Goal: Check status: Verify the current state of an ongoing process or item

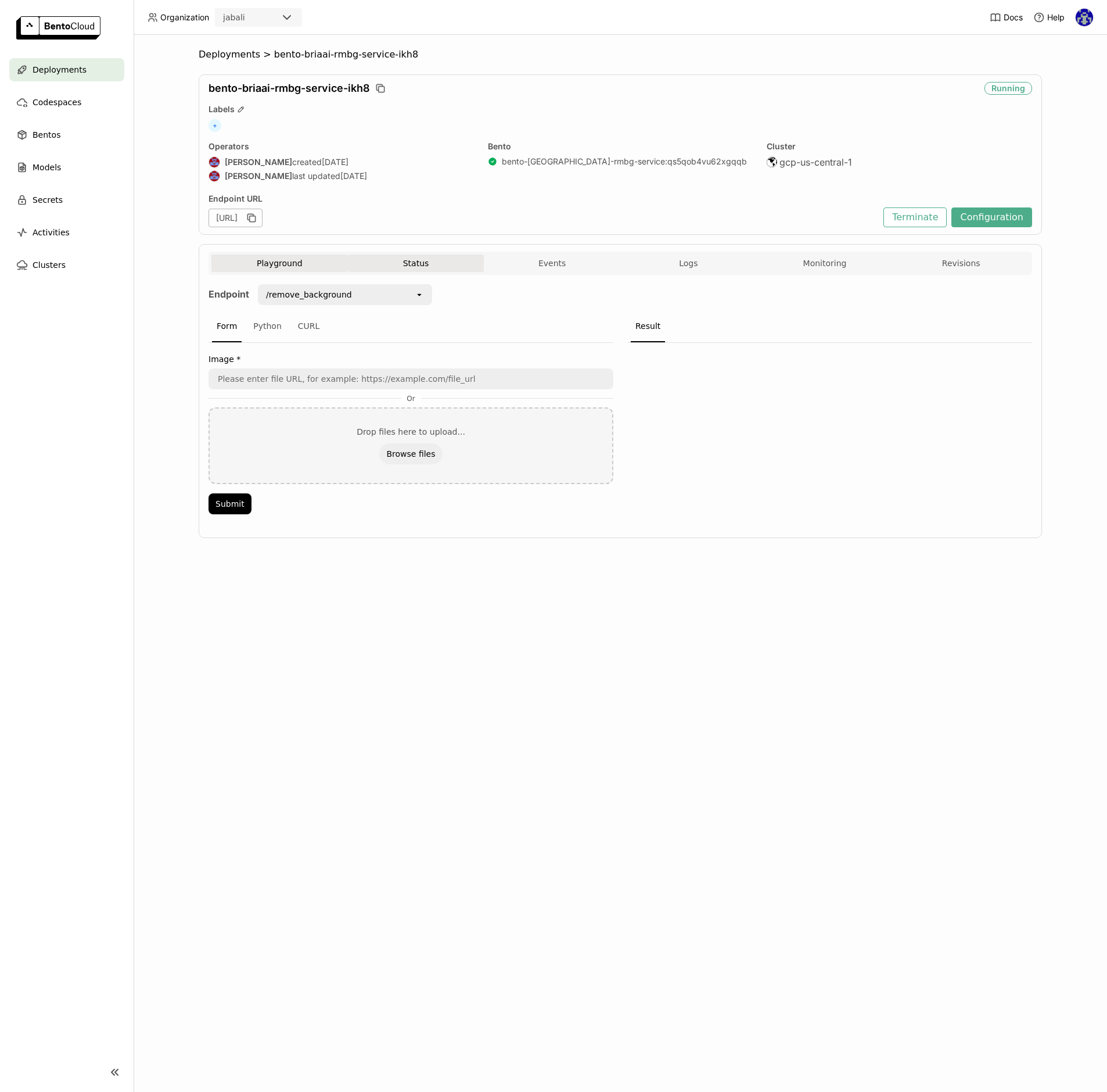
click at [423, 265] on button "Status" at bounding box center [416, 263] width 137 height 17
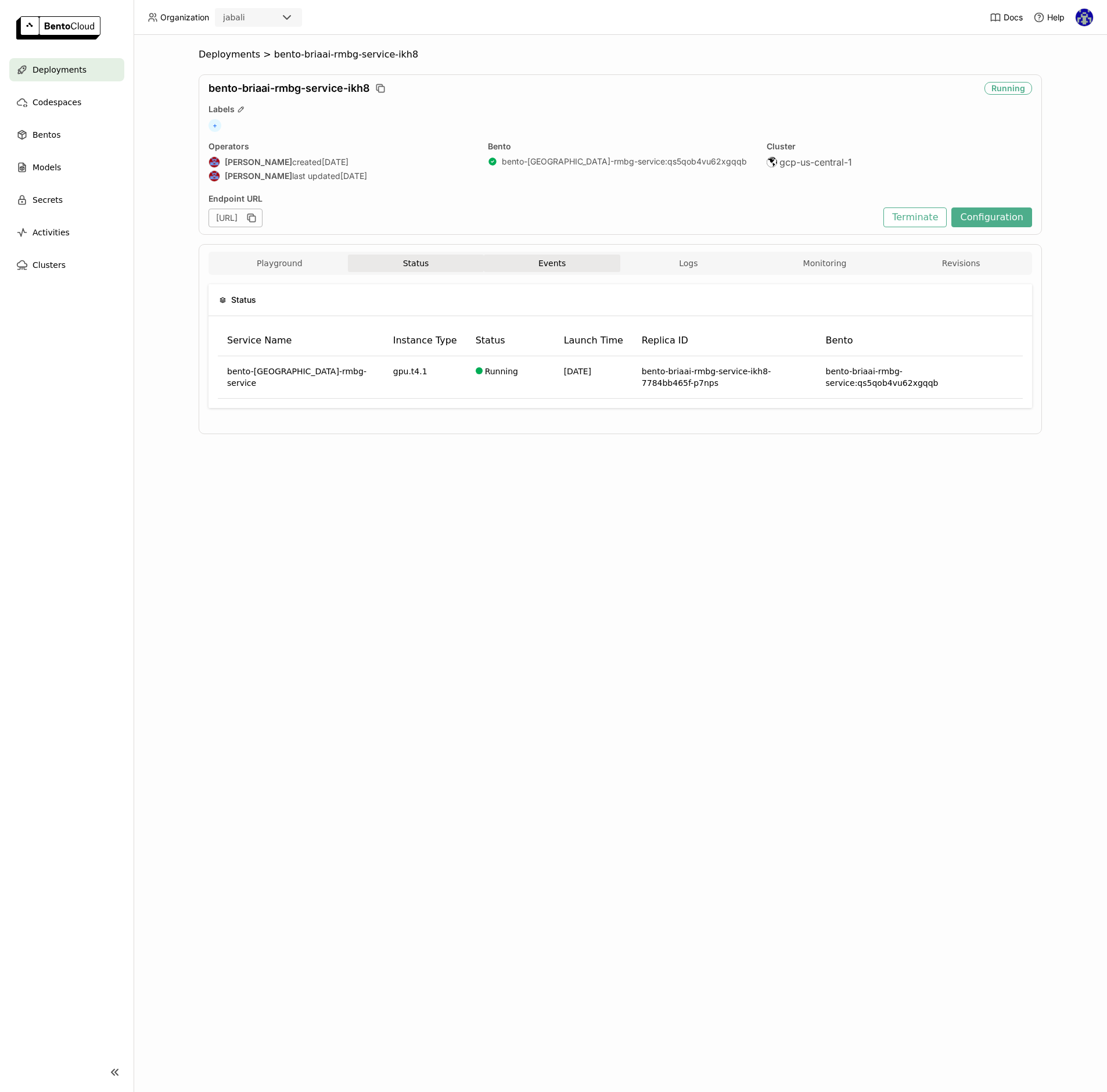
click at [579, 259] on button "Events" at bounding box center [552, 263] width 137 height 17
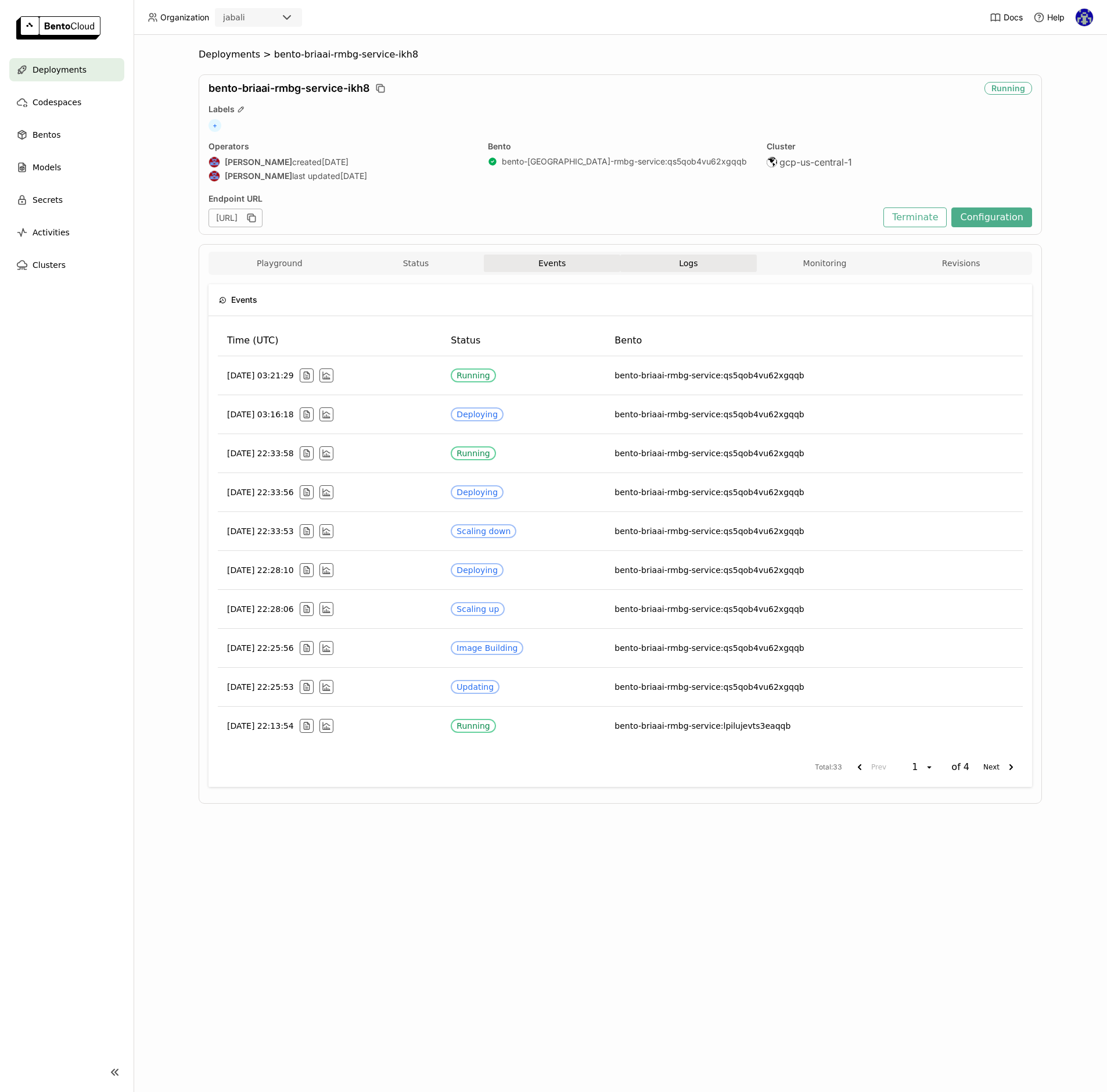
click at [671, 262] on button "Logs" at bounding box center [689, 263] width 137 height 17
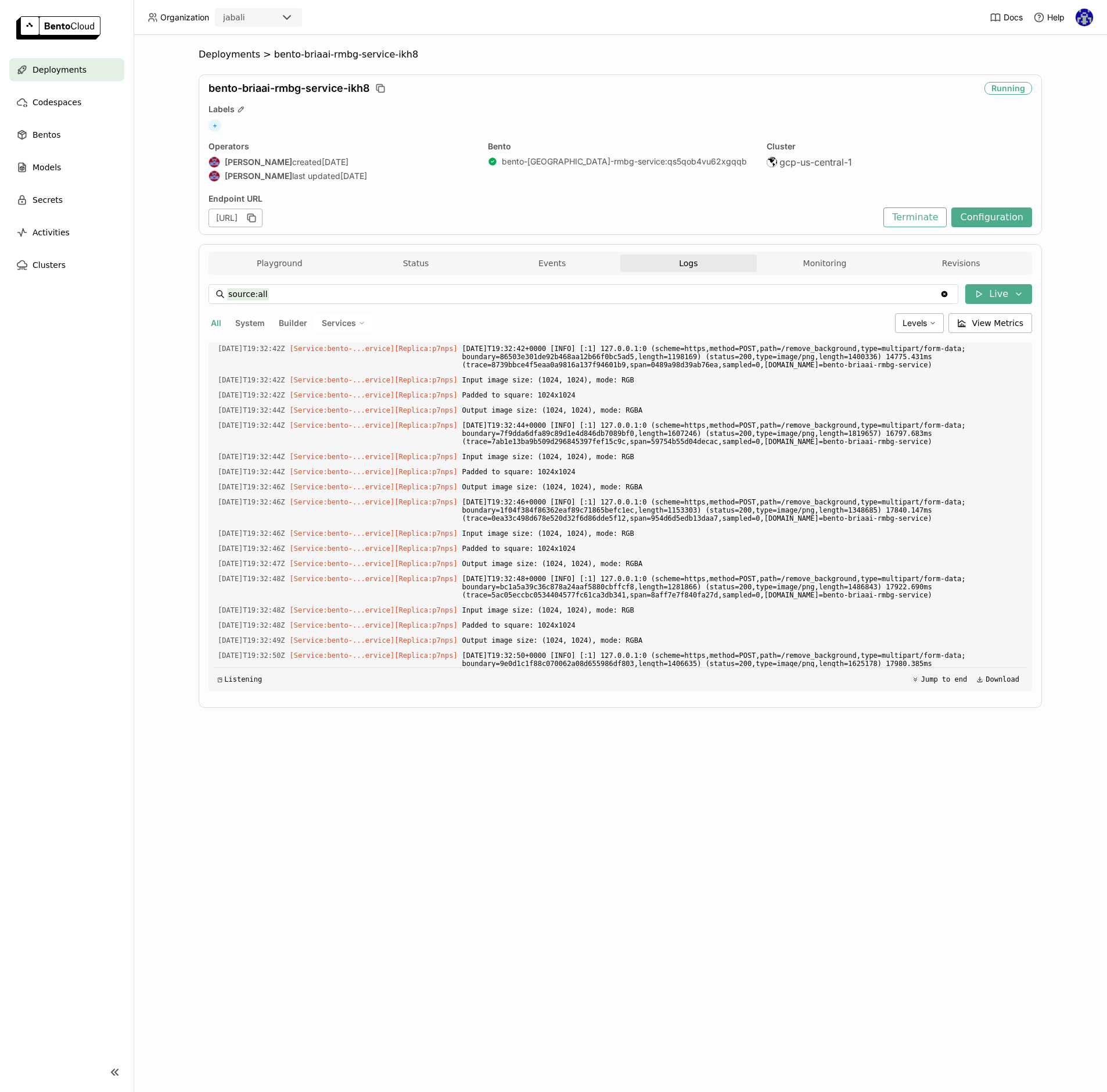
scroll to position [1616, 0]
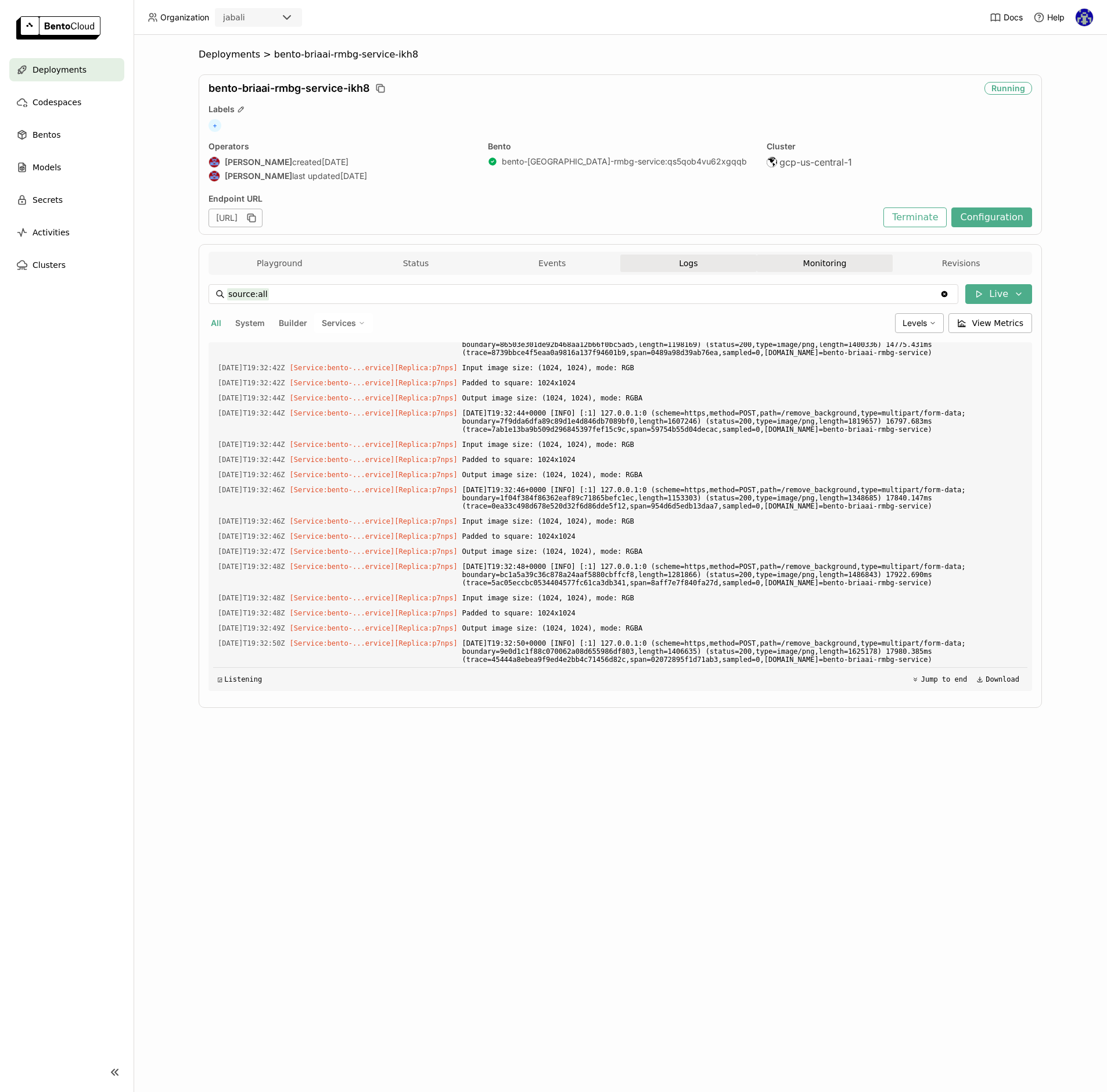
click at [819, 264] on button "Monitoring" at bounding box center [825, 263] width 137 height 17
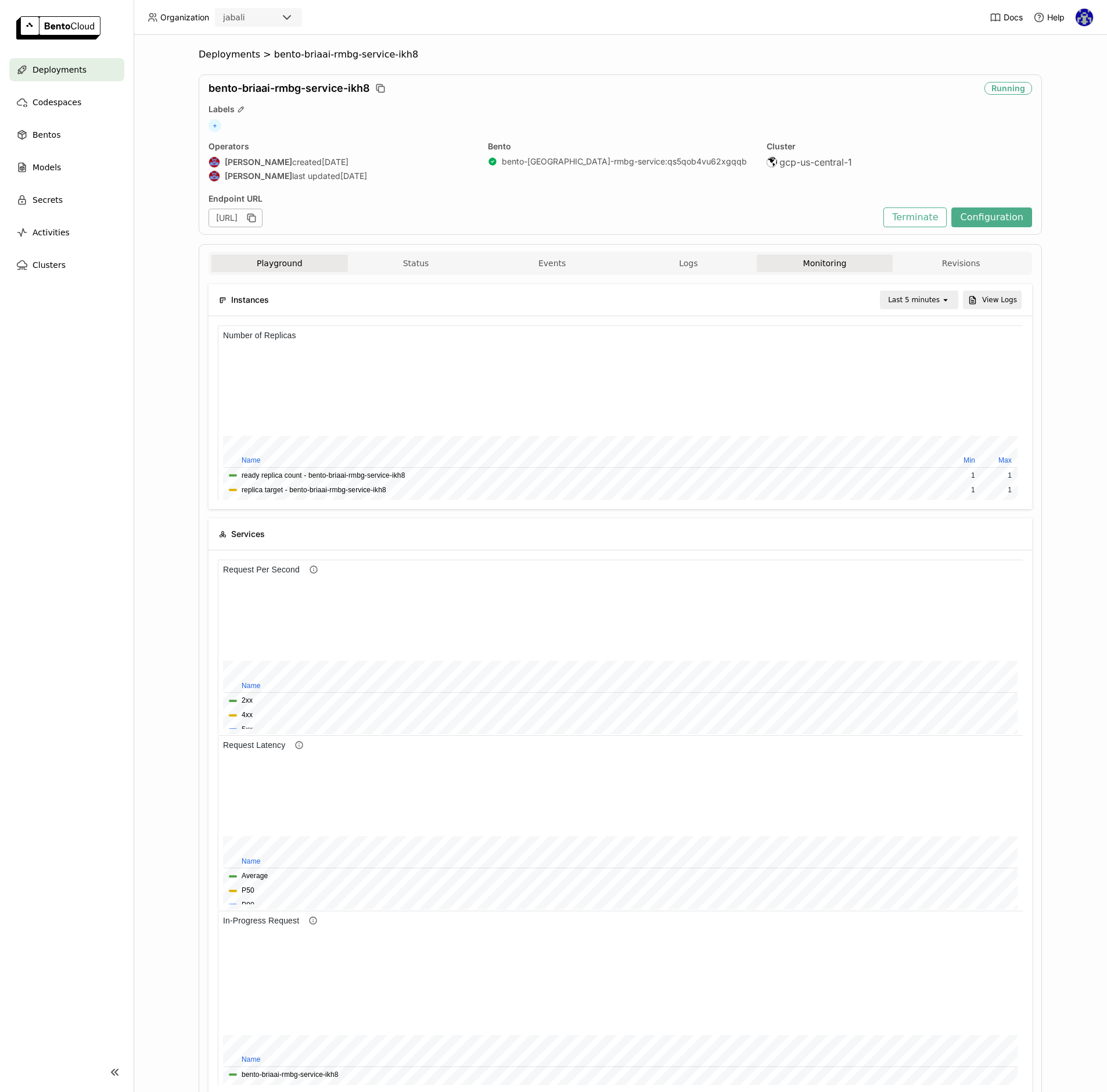
click at [276, 266] on button "Playground" at bounding box center [280, 263] width 137 height 17
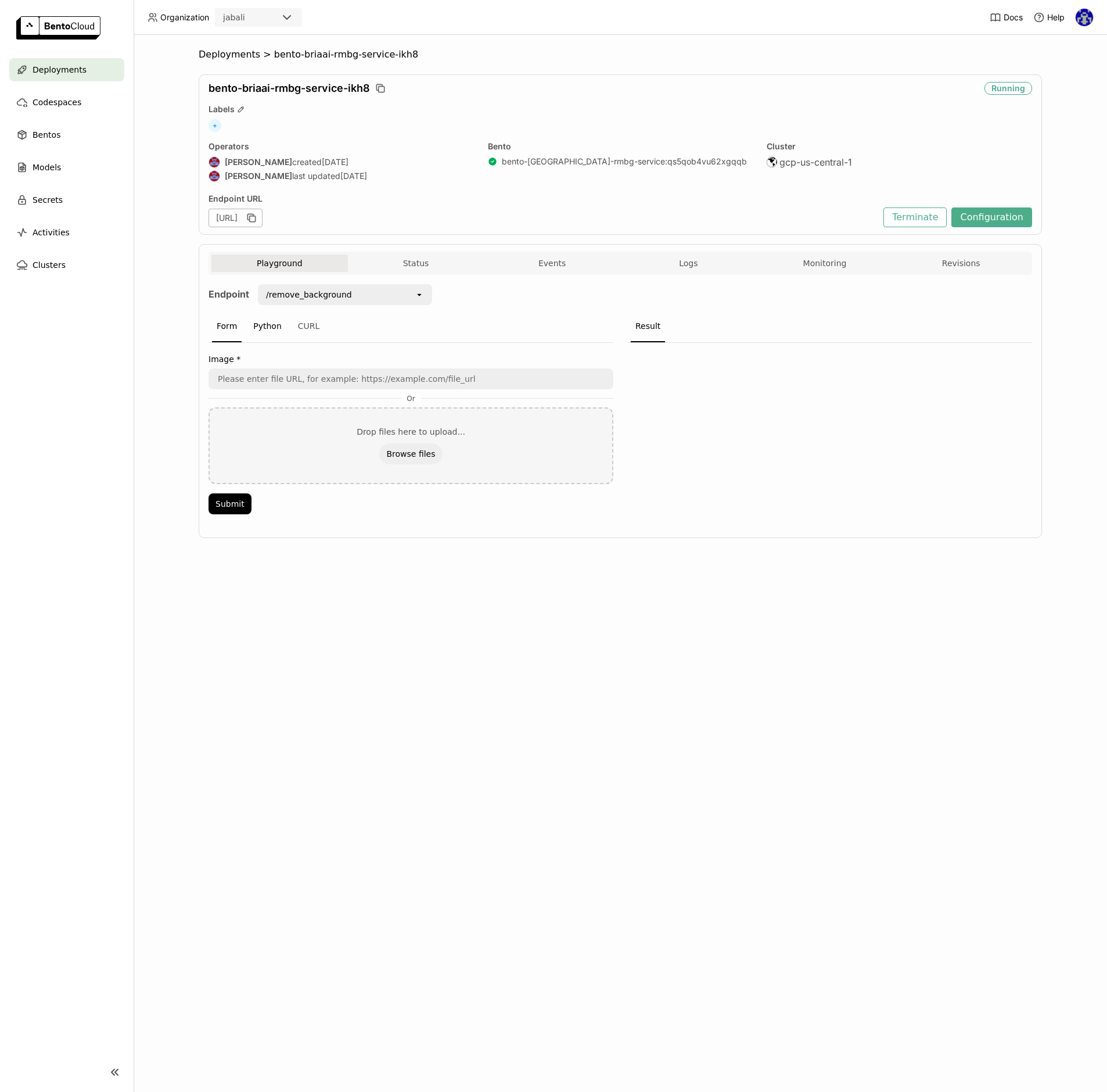
click at [268, 334] on div "Python" at bounding box center [267, 326] width 38 height 32
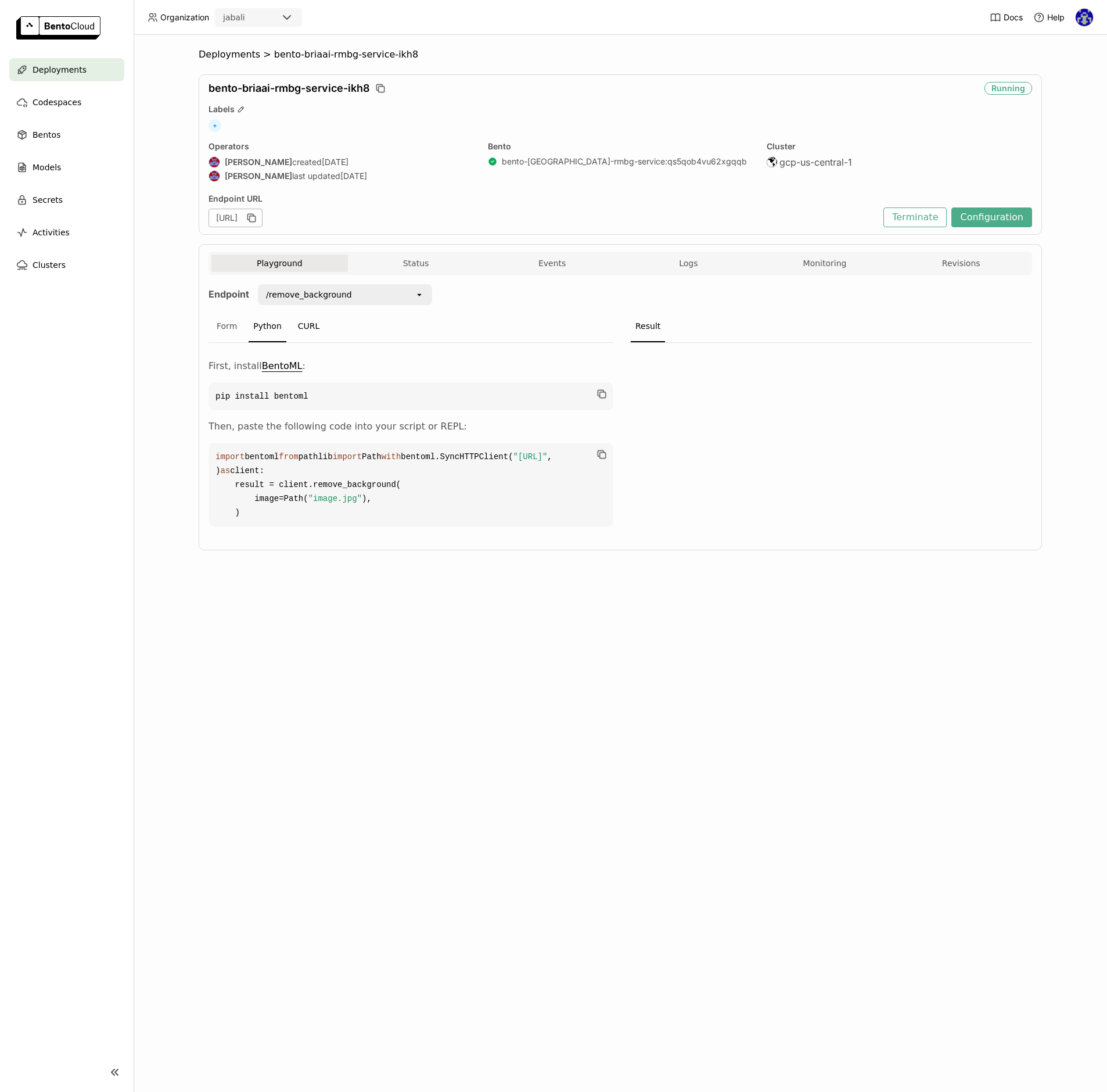
click at [304, 319] on div "CURL" at bounding box center [309, 326] width 32 height 32
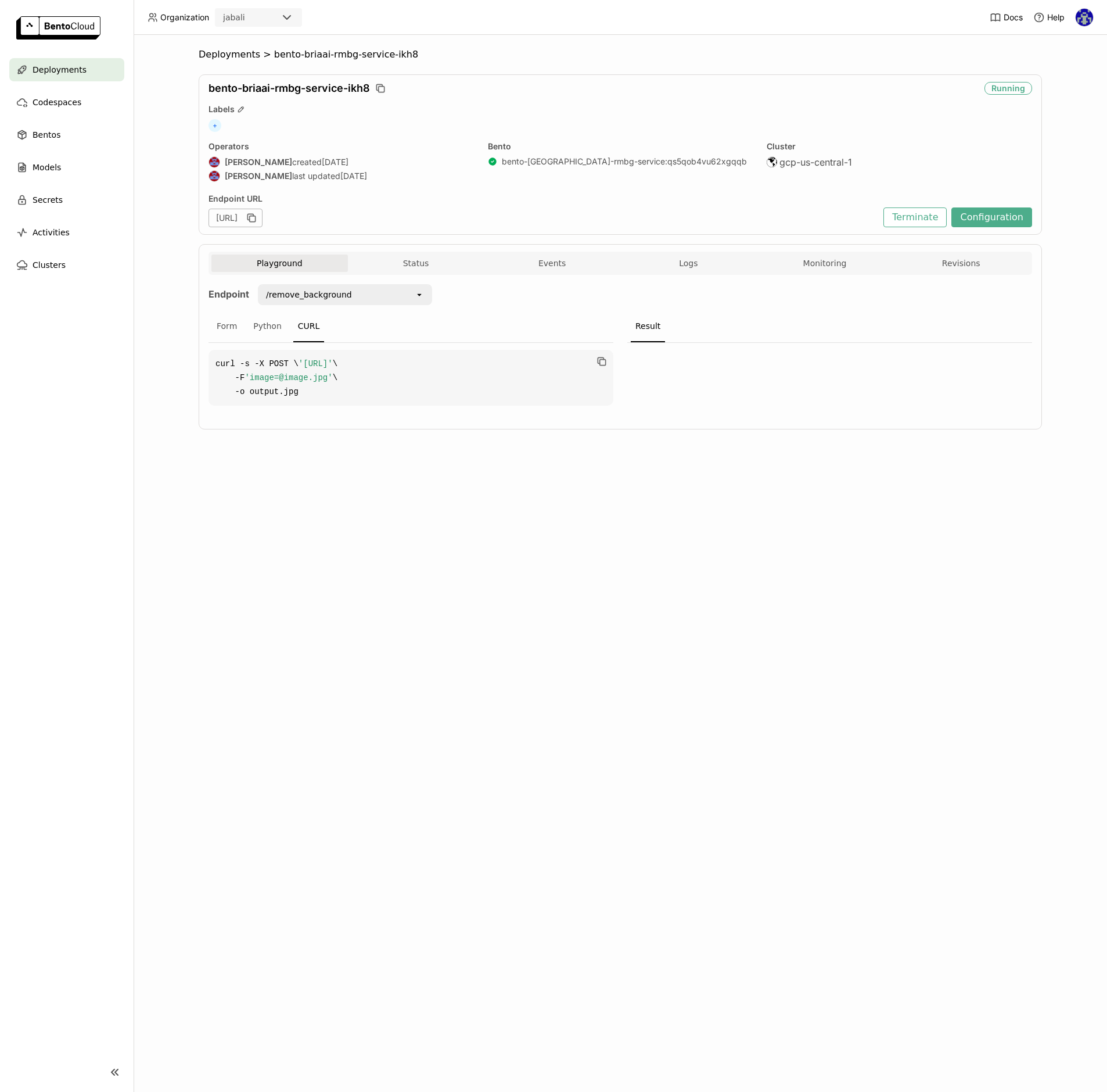
click at [762, 630] on div "Deployments > bento-[GEOGRAPHIC_DATA]-rmbg-service-ikh8 bento-[GEOGRAPHIC_DATA]…" at bounding box center [620, 563] width 974 height 1057
click at [713, 771] on div "Deployments > bento-[GEOGRAPHIC_DATA]-rmbg-service-ikh8 bento-[GEOGRAPHIC_DATA]…" at bounding box center [620, 563] width 974 height 1057
click at [601, 364] on icon "button" at bounding box center [602, 362] width 12 height 12
click at [266, 331] on div "Python" at bounding box center [267, 326] width 38 height 32
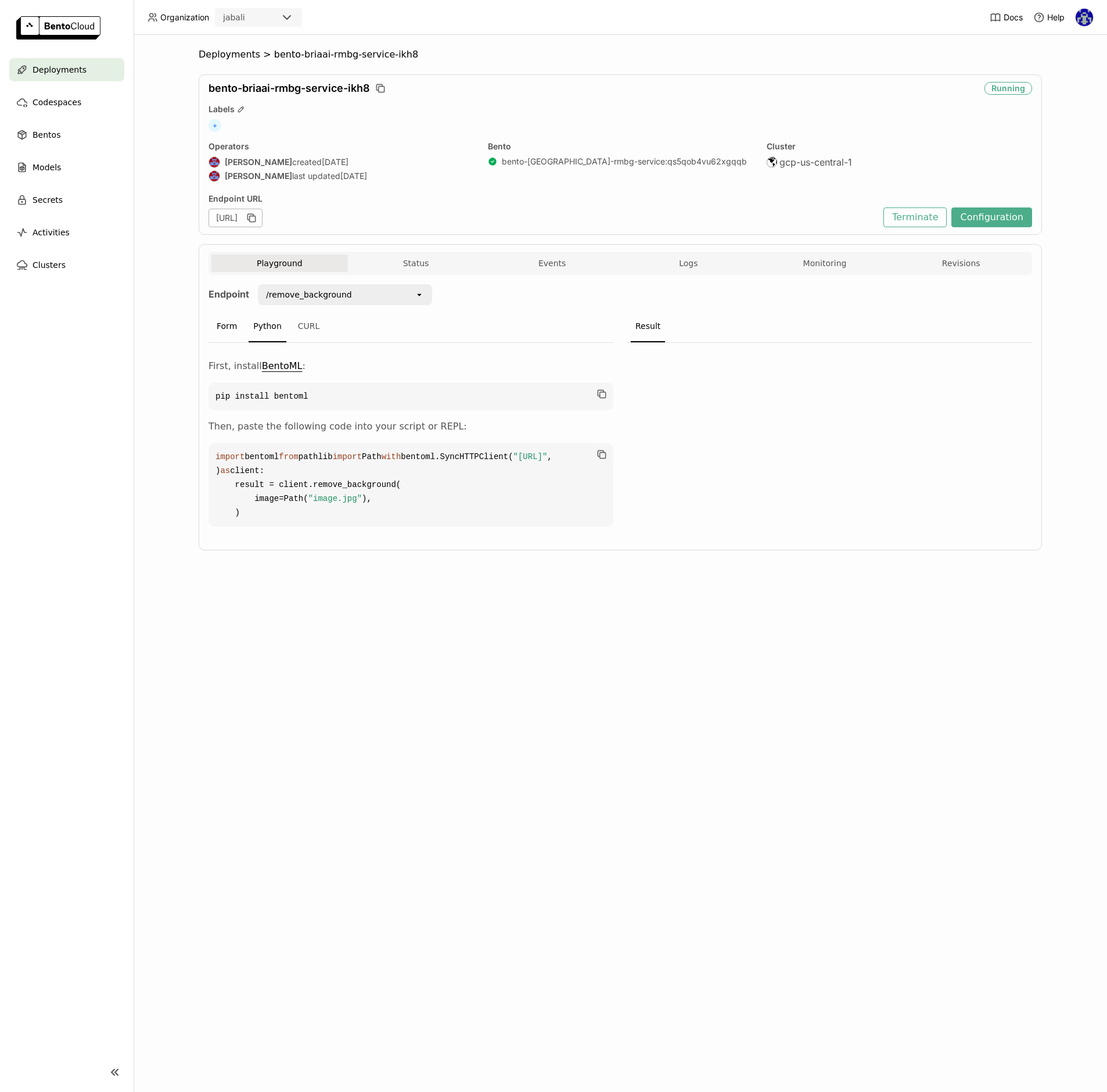
click at [216, 329] on div "Form" at bounding box center [226, 326] width 29 height 32
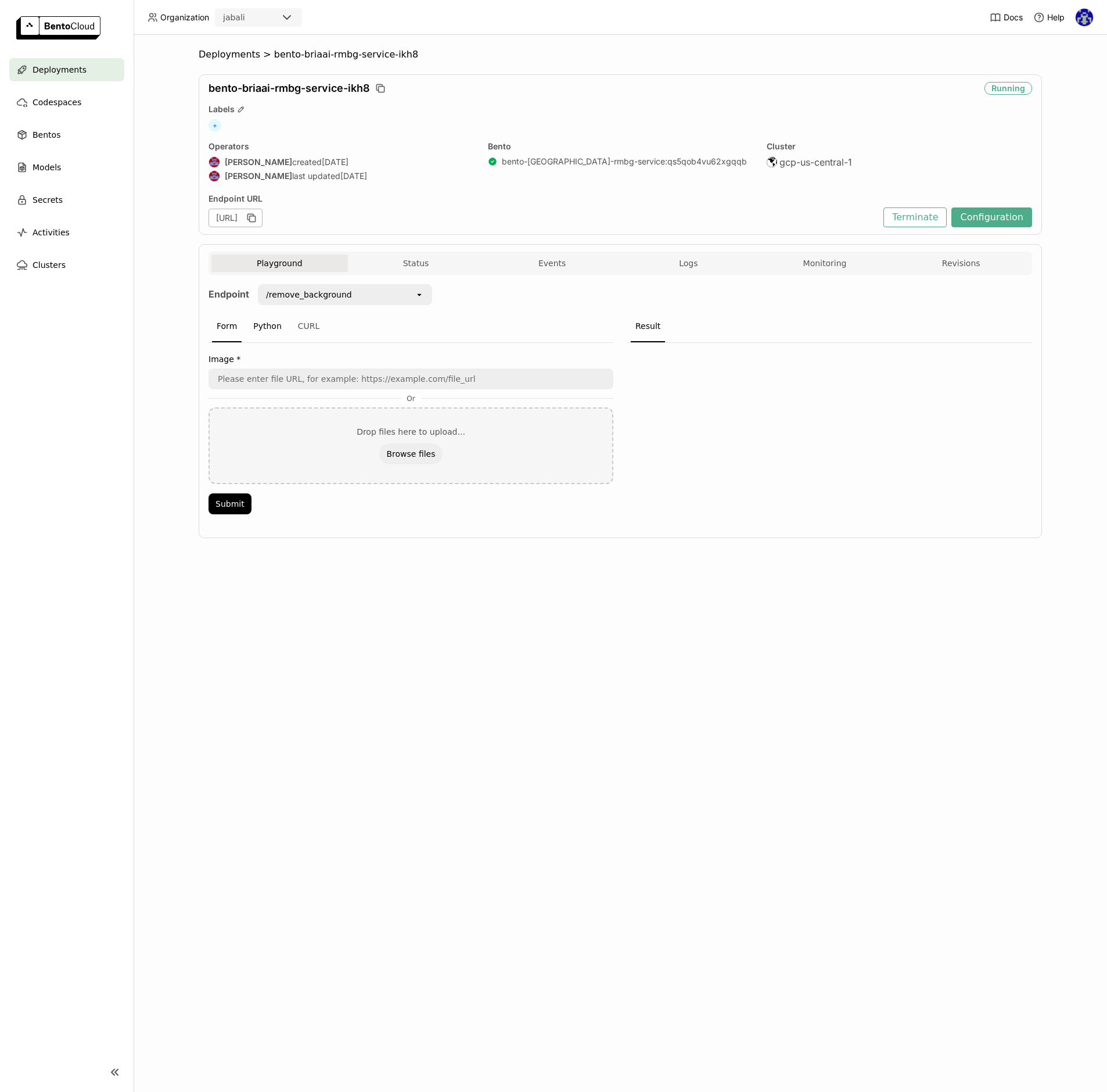
click at [275, 332] on div "Python" at bounding box center [267, 326] width 38 height 32
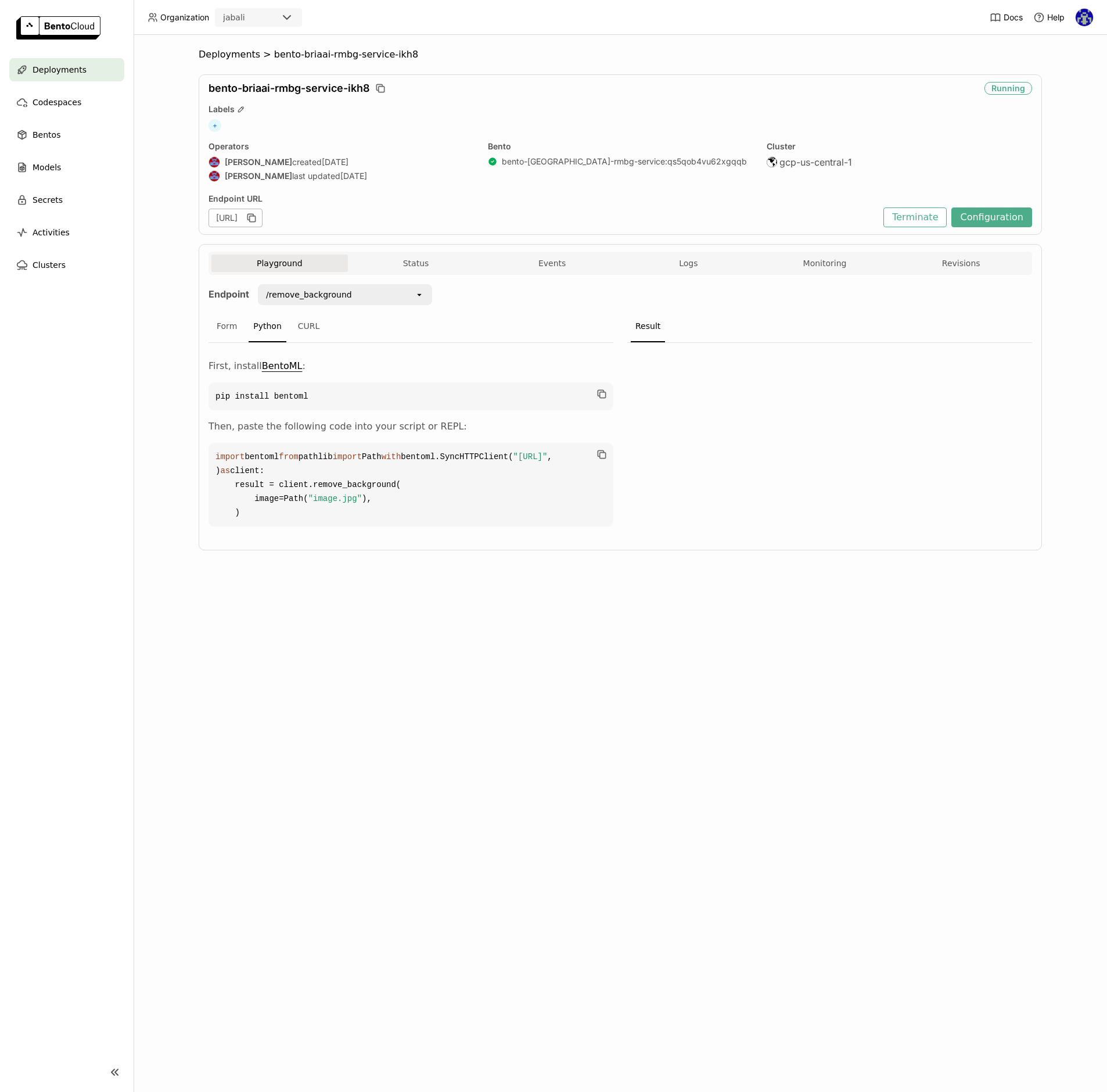
click at [283, 298] on div "/remove_background" at bounding box center [309, 295] width 86 height 12
click at [191, 329] on div "Deployments > bento-[GEOGRAPHIC_DATA]-rmbg-service-ikh8 bento-briaai-rmbg-servi…" at bounding box center [620, 563] width 974 height 1057
click at [605, 765] on div "Deployments > bento-[GEOGRAPHIC_DATA]-rmbg-service-ikh8 bento-briaai-rmbg-servi…" at bounding box center [620, 563] width 974 height 1057
click at [304, 332] on div "CURL" at bounding box center [309, 326] width 32 height 32
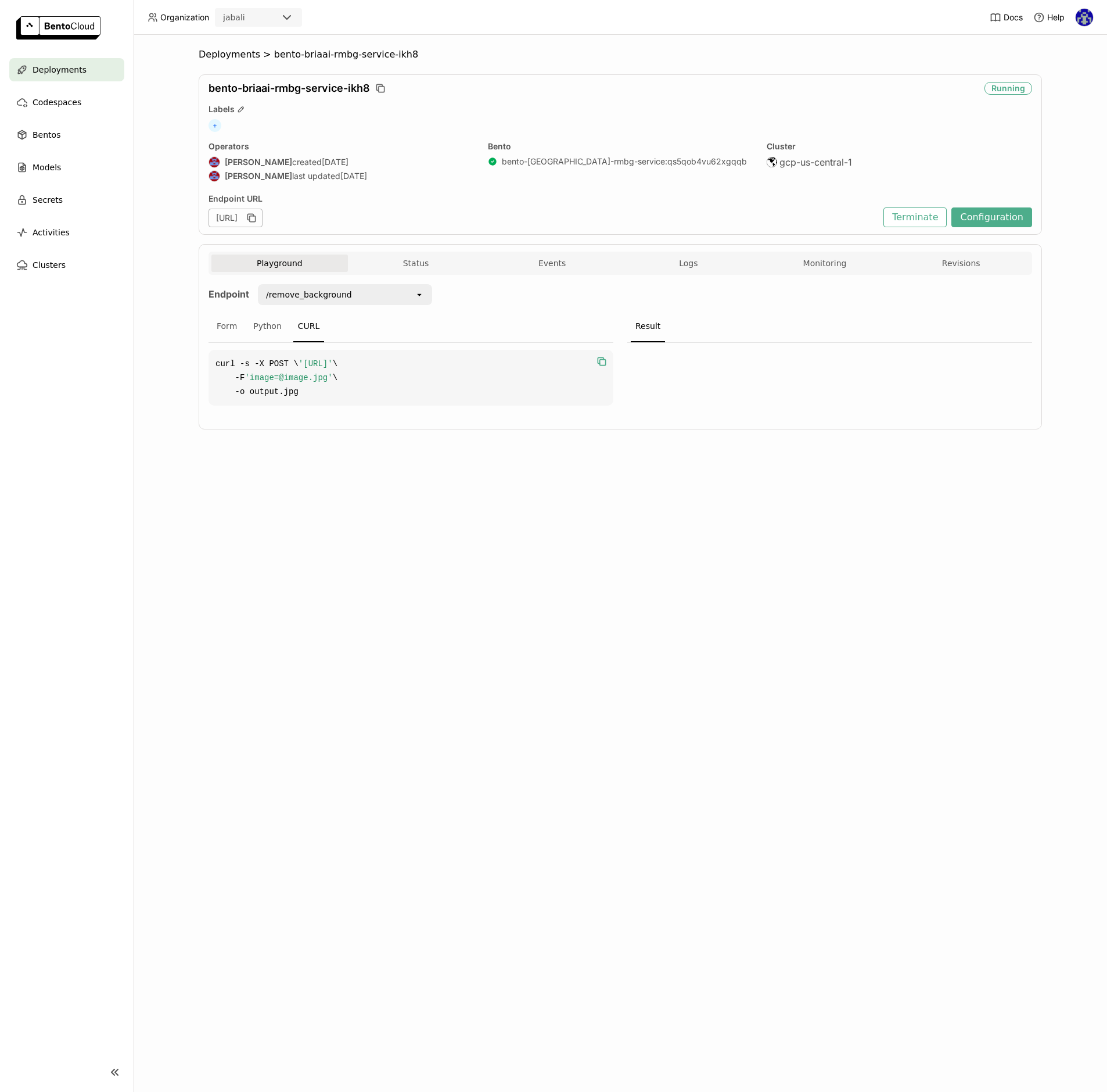
click at [602, 363] on icon "button" at bounding box center [602, 362] width 12 height 12
click at [224, 324] on div "Form" at bounding box center [226, 326] width 29 height 32
click at [265, 324] on div "Python" at bounding box center [267, 326] width 38 height 32
